Goal: Task Accomplishment & Management: Complete application form

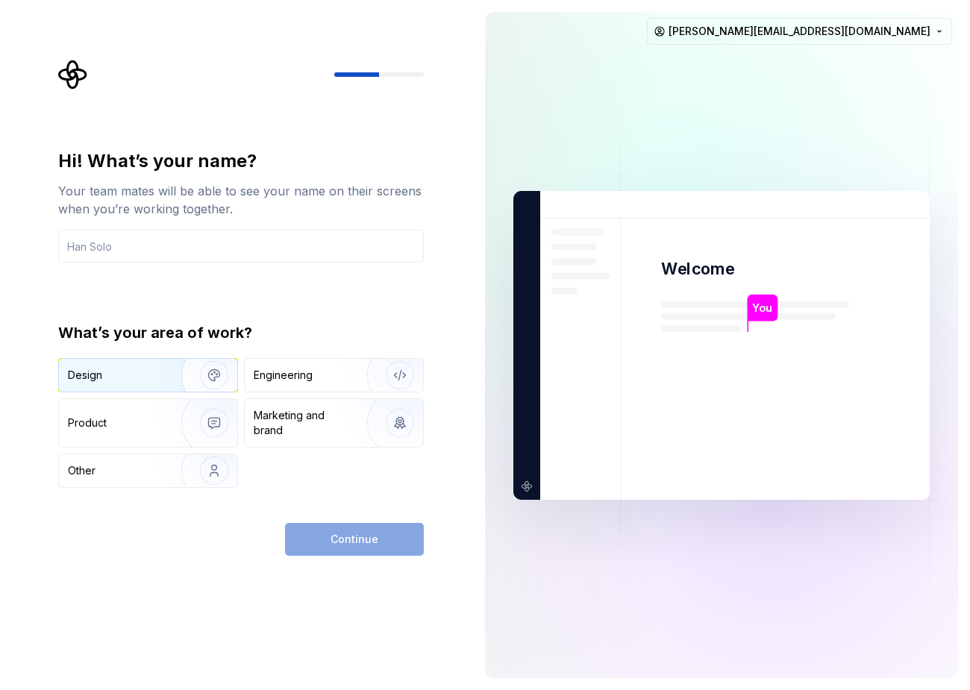
click at [139, 372] on div "Design" at bounding box center [115, 375] width 94 height 15
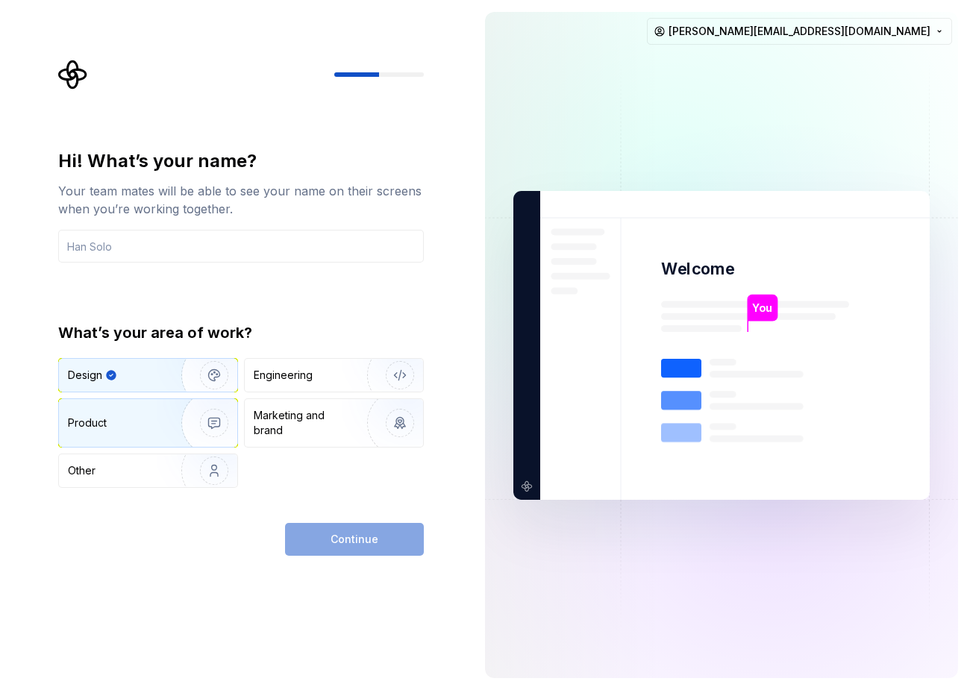
click at [137, 422] on div "Product" at bounding box center [117, 422] width 98 height 15
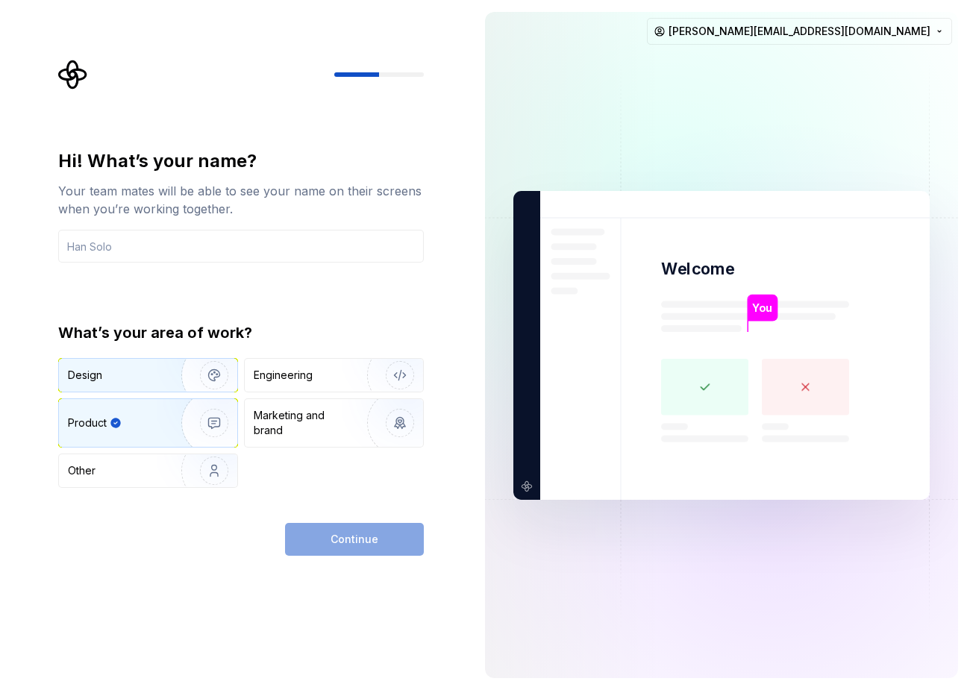
click at [143, 375] on div "Design" at bounding box center [115, 375] width 94 height 15
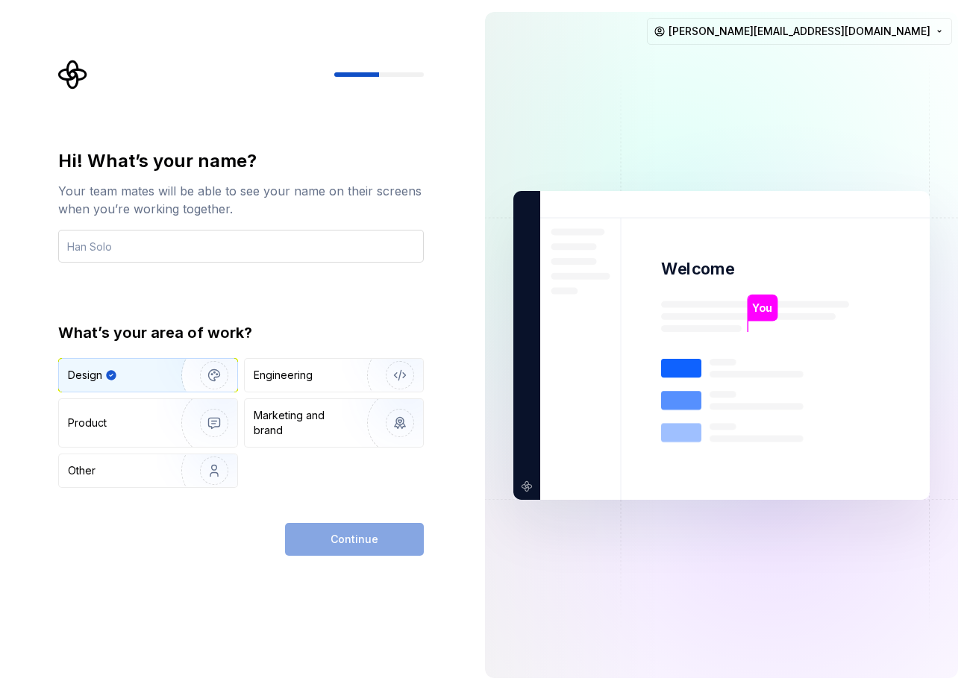
click at [233, 250] on input "text" at bounding box center [240, 246] width 365 height 33
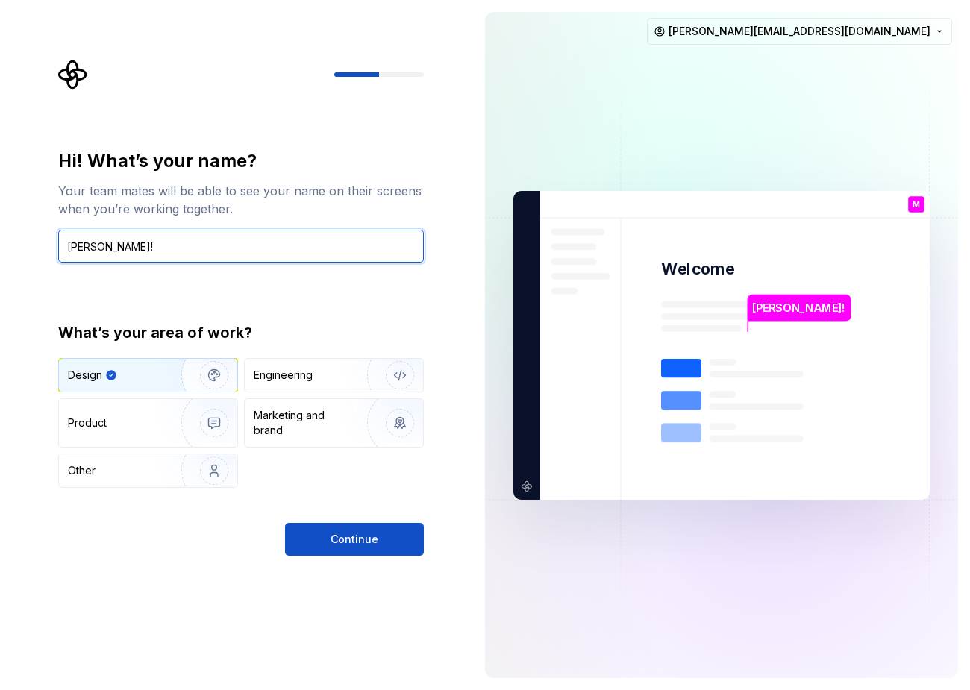
type input "Matteo!"
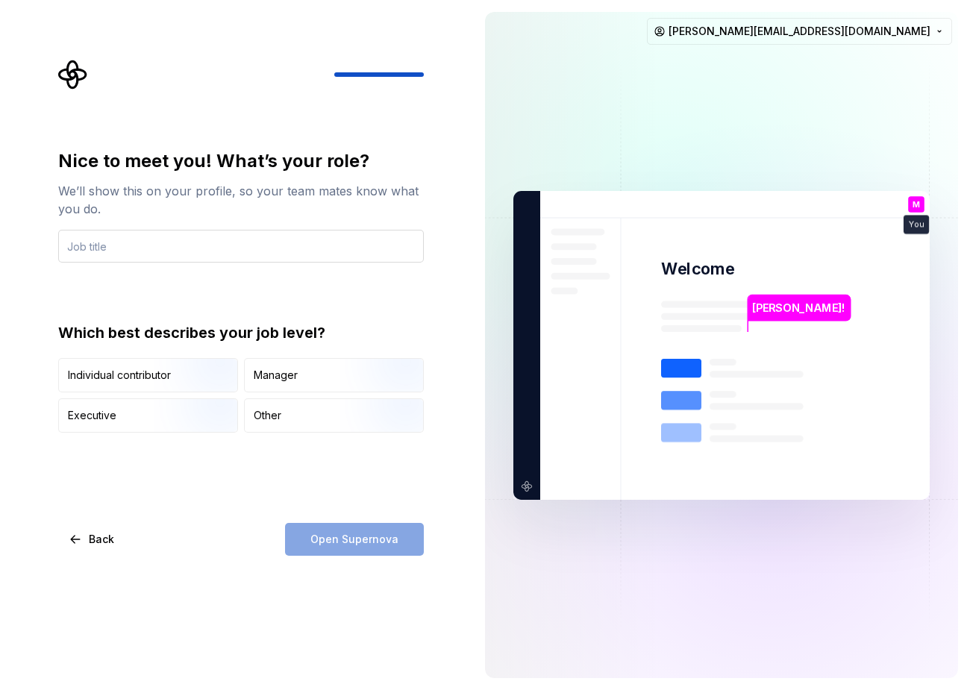
click at [170, 253] on input "text" at bounding box center [240, 246] width 365 height 33
type input "Product Designer"
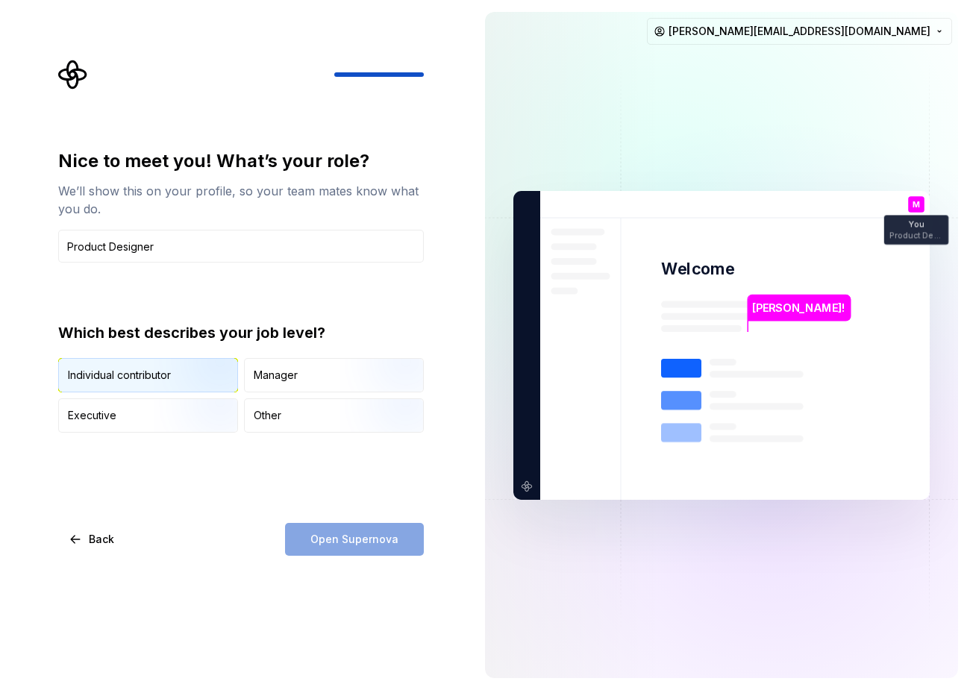
click at [197, 380] on img "button" at bounding box center [201, 394] width 95 height 100
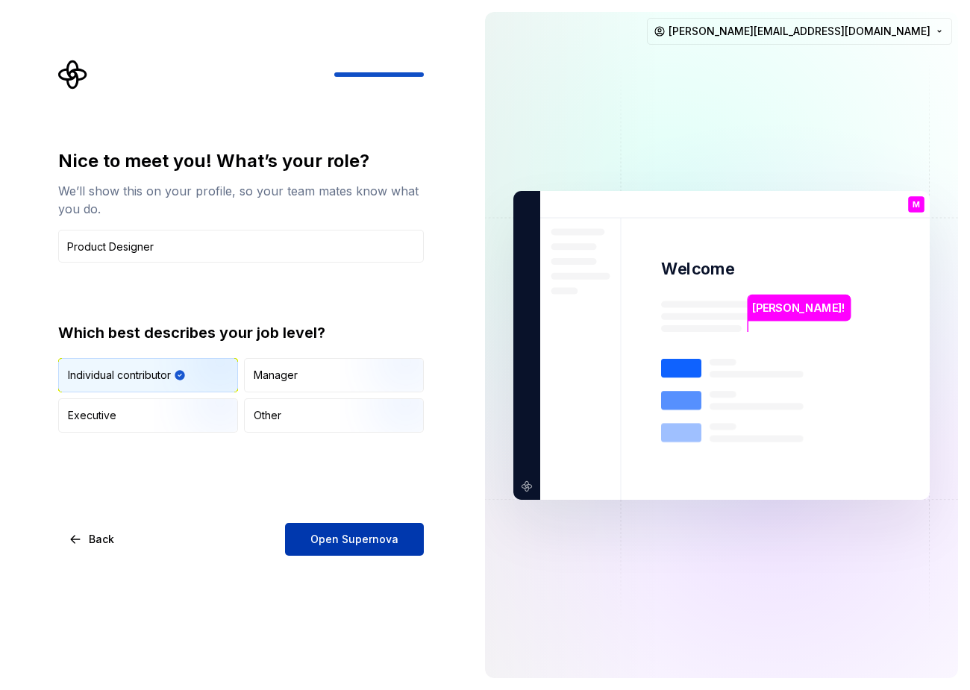
click at [345, 543] on span "Open Supernova" at bounding box center [354, 539] width 88 height 15
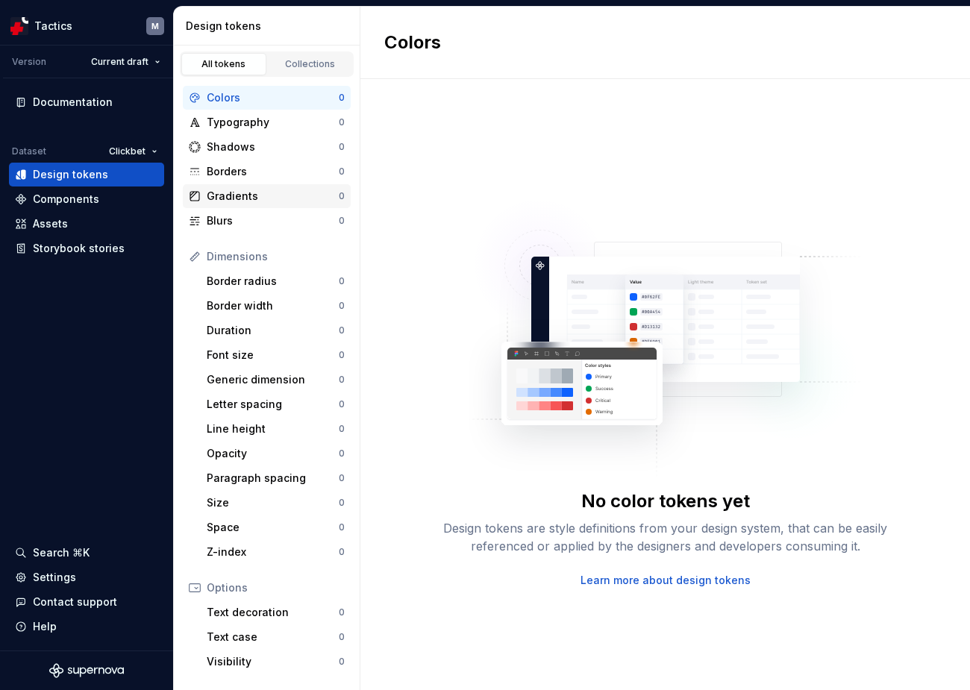
click at [246, 196] on div "Gradients" at bounding box center [273, 196] width 132 height 15
click at [250, 109] on div "Colors 0" at bounding box center [267, 98] width 168 height 24
click at [294, 63] on div "Collections" at bounding box center [310, 64] width 75 height 12
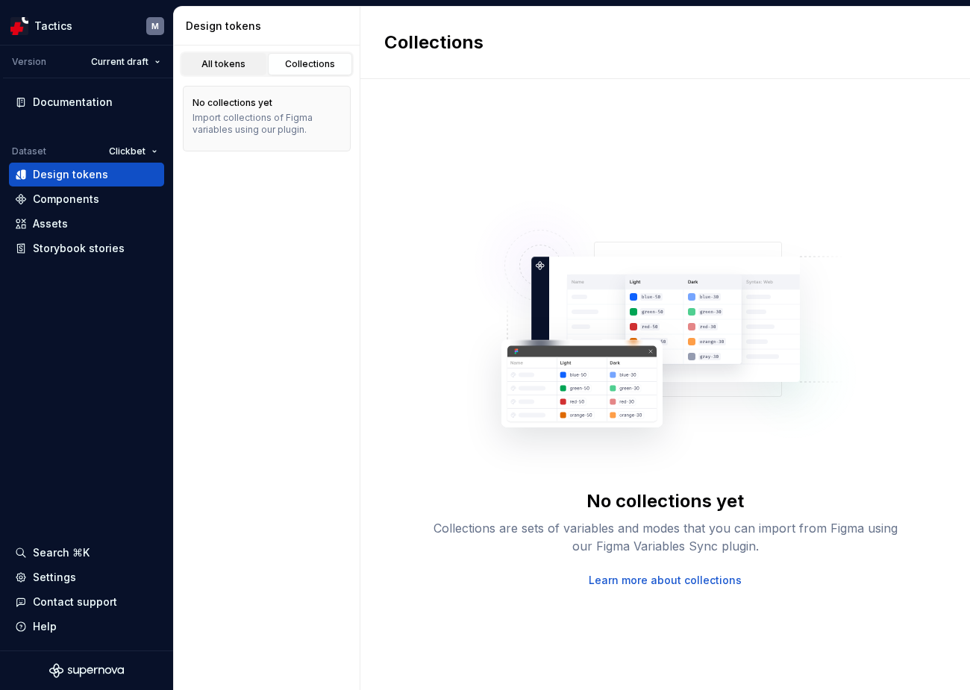
click at [233, 67] on div "All tokens" at bounding box center [223, 64] width 75 height 12
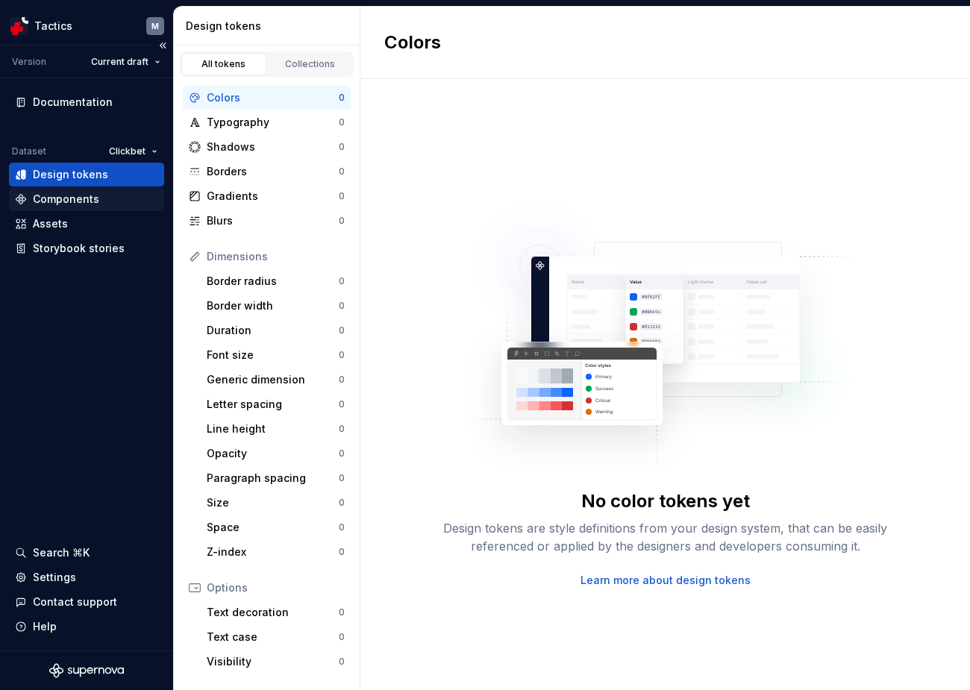
click at [78, 201] on div "Components" at bounding box center [66, 199] width 66 height 15
